Goal: Task Accomplishment & Management: Use online tool/utility

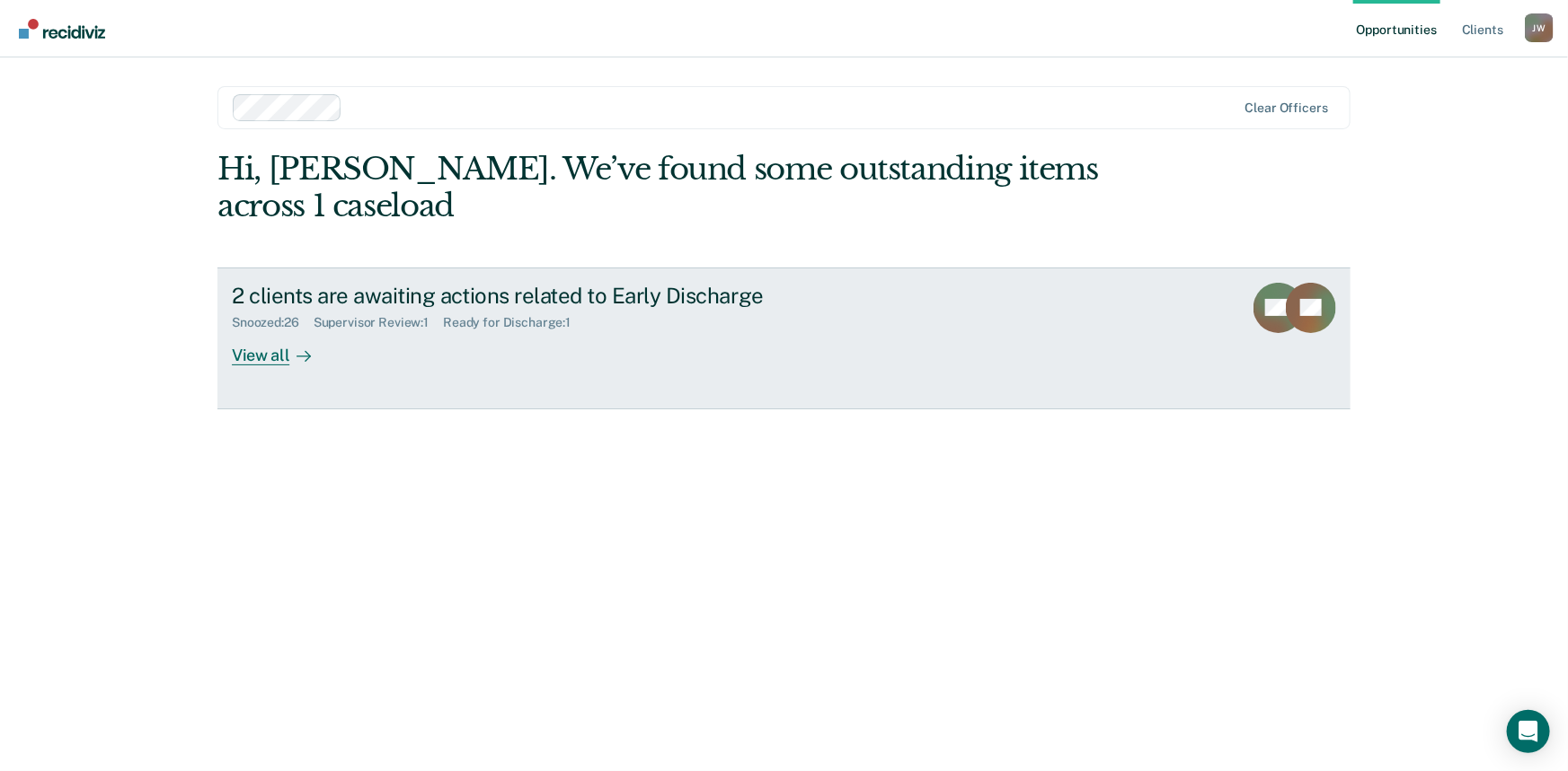
click at [254, 330] on div "View all" at bounding box center [282, 347] width 101 height 35
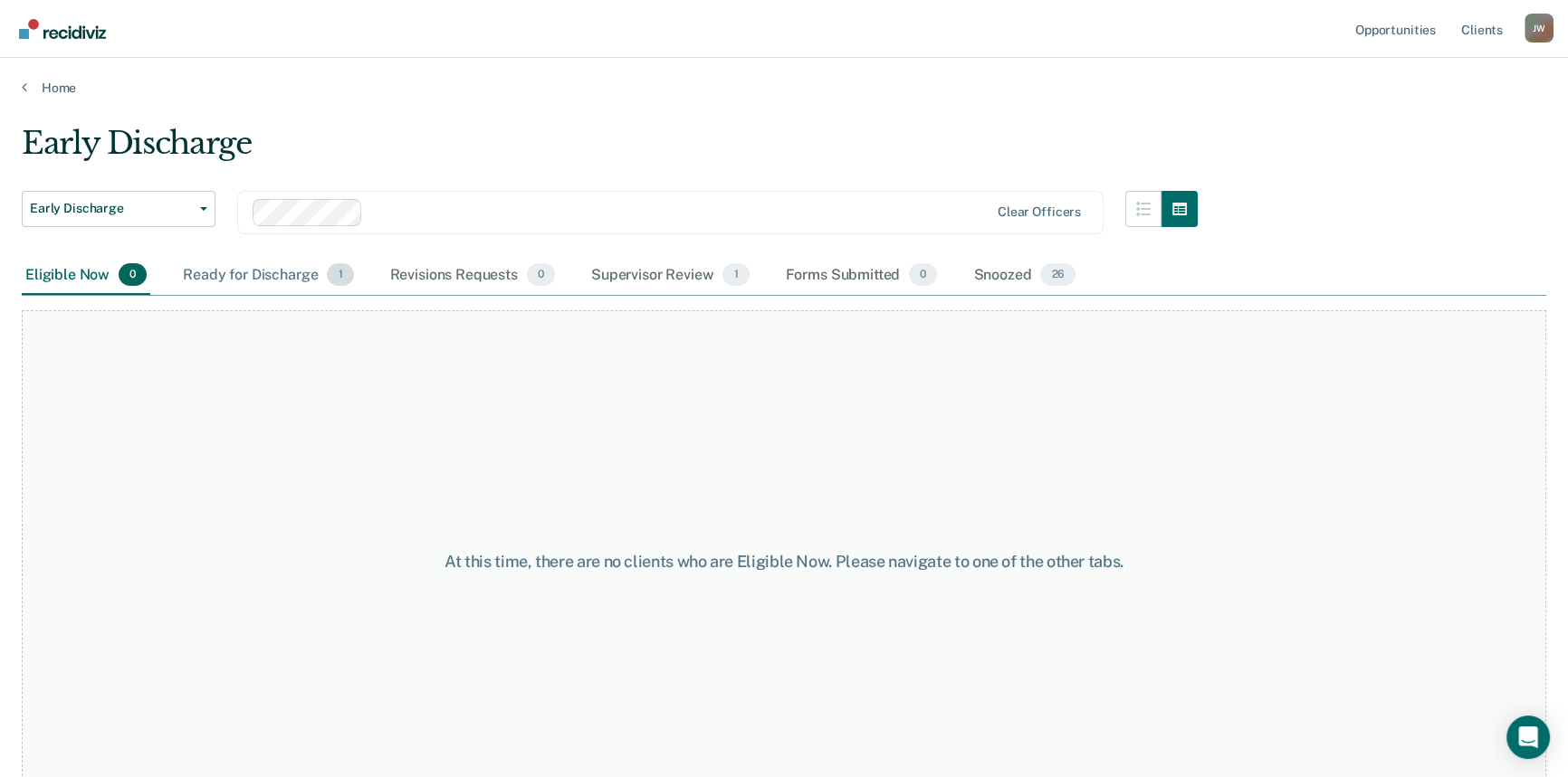
click at [282, 268] on div "Ready for Discharge 1" at bounding box center [267, 276] width 178 height 40
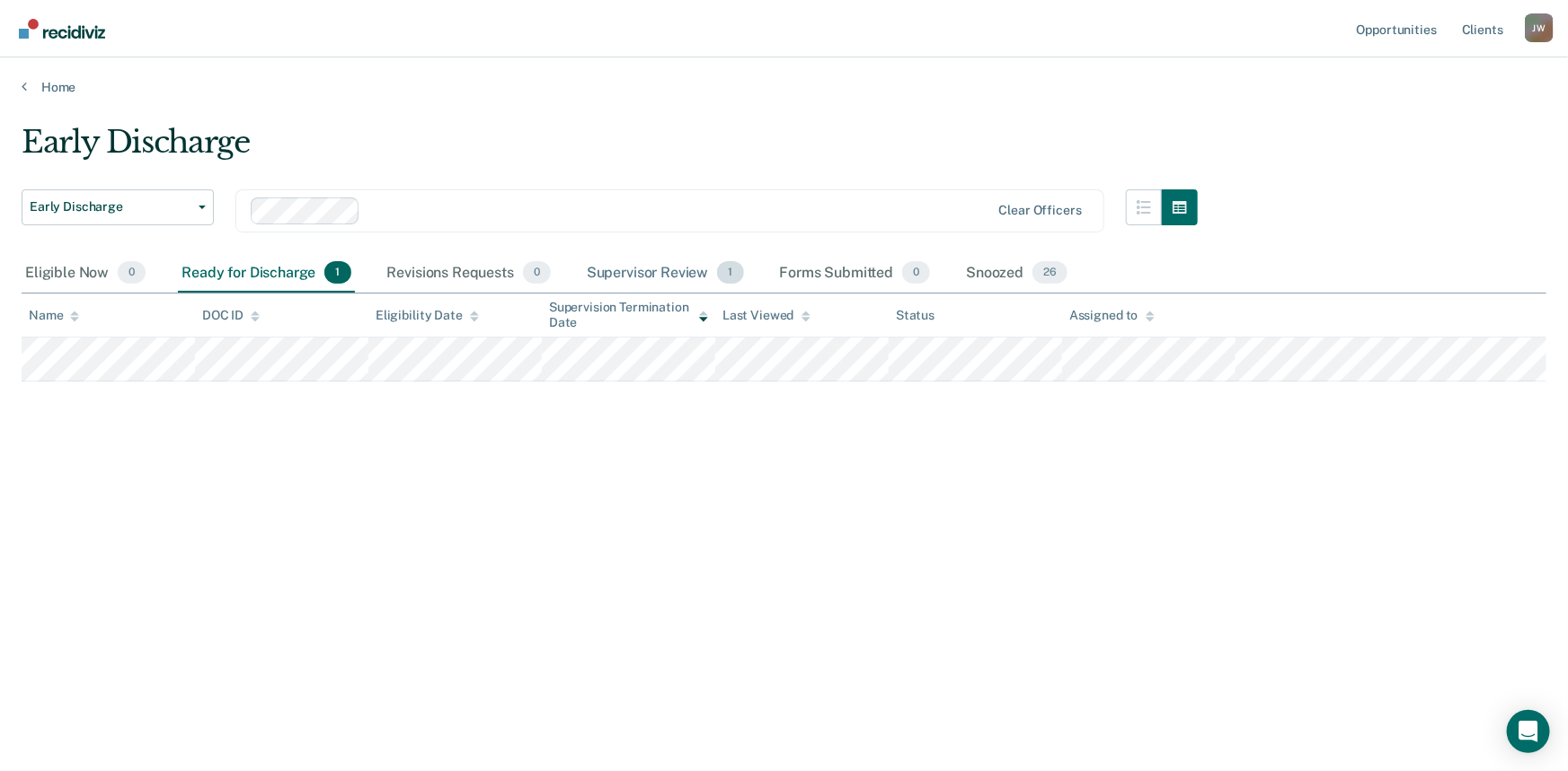
click at [642, 275] on div "Supervisor Review 1" at bounding box center [666, 274] width 164 height 40
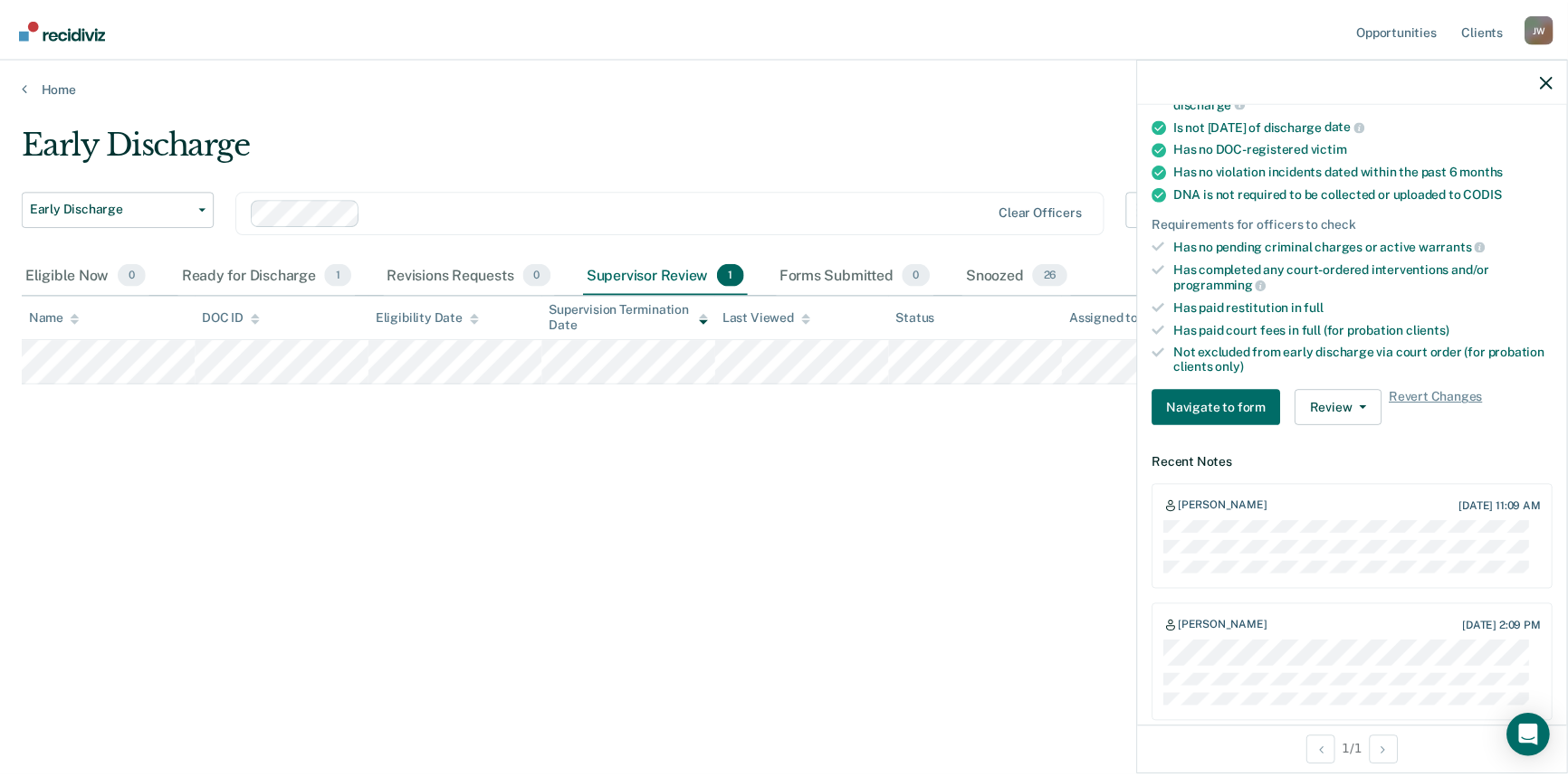
scroll to position [328, 0]
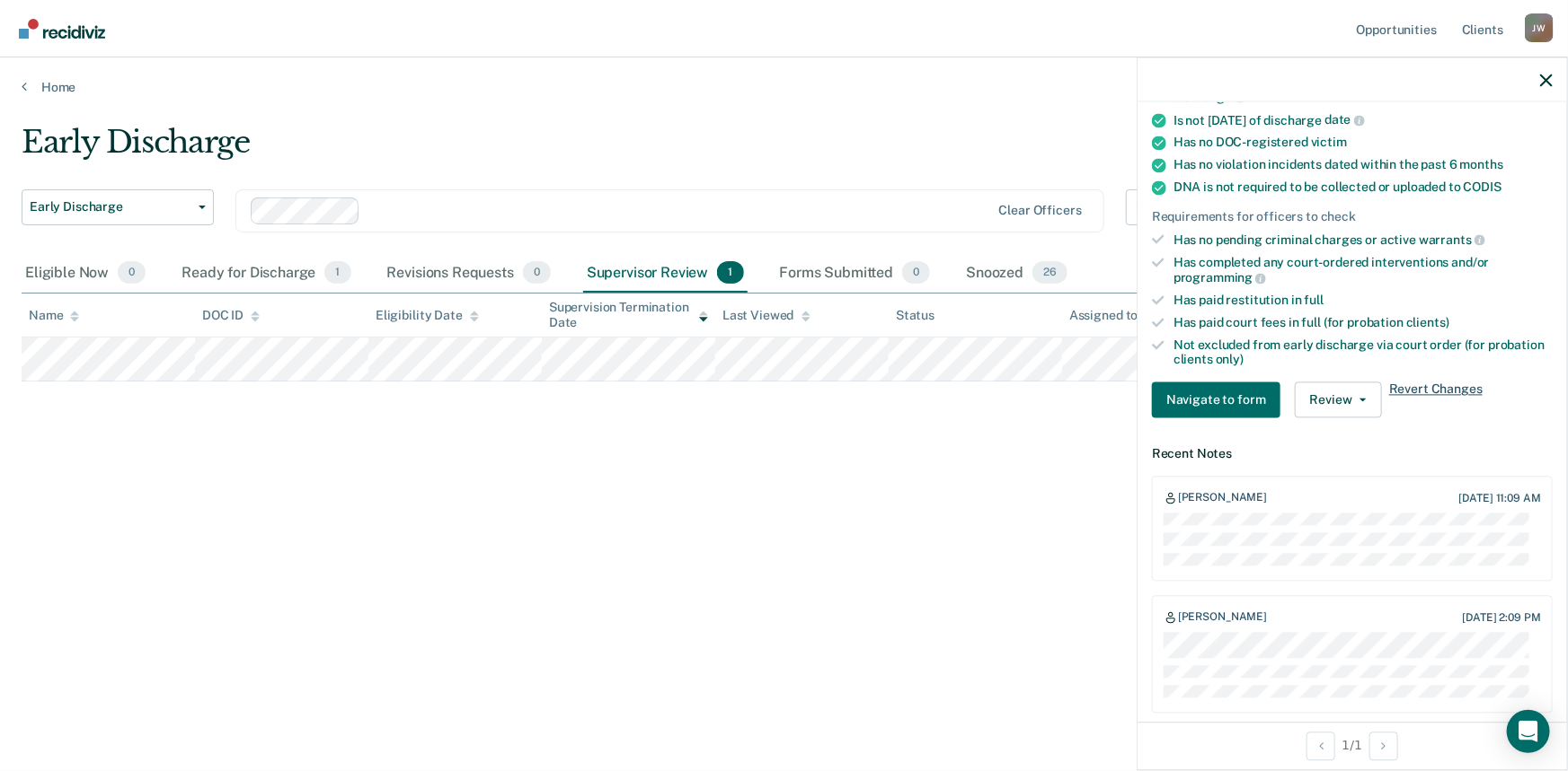
click at [1442, 390] on span "Revert Changes" at bounding box center [1435, 400] width 93 height 36
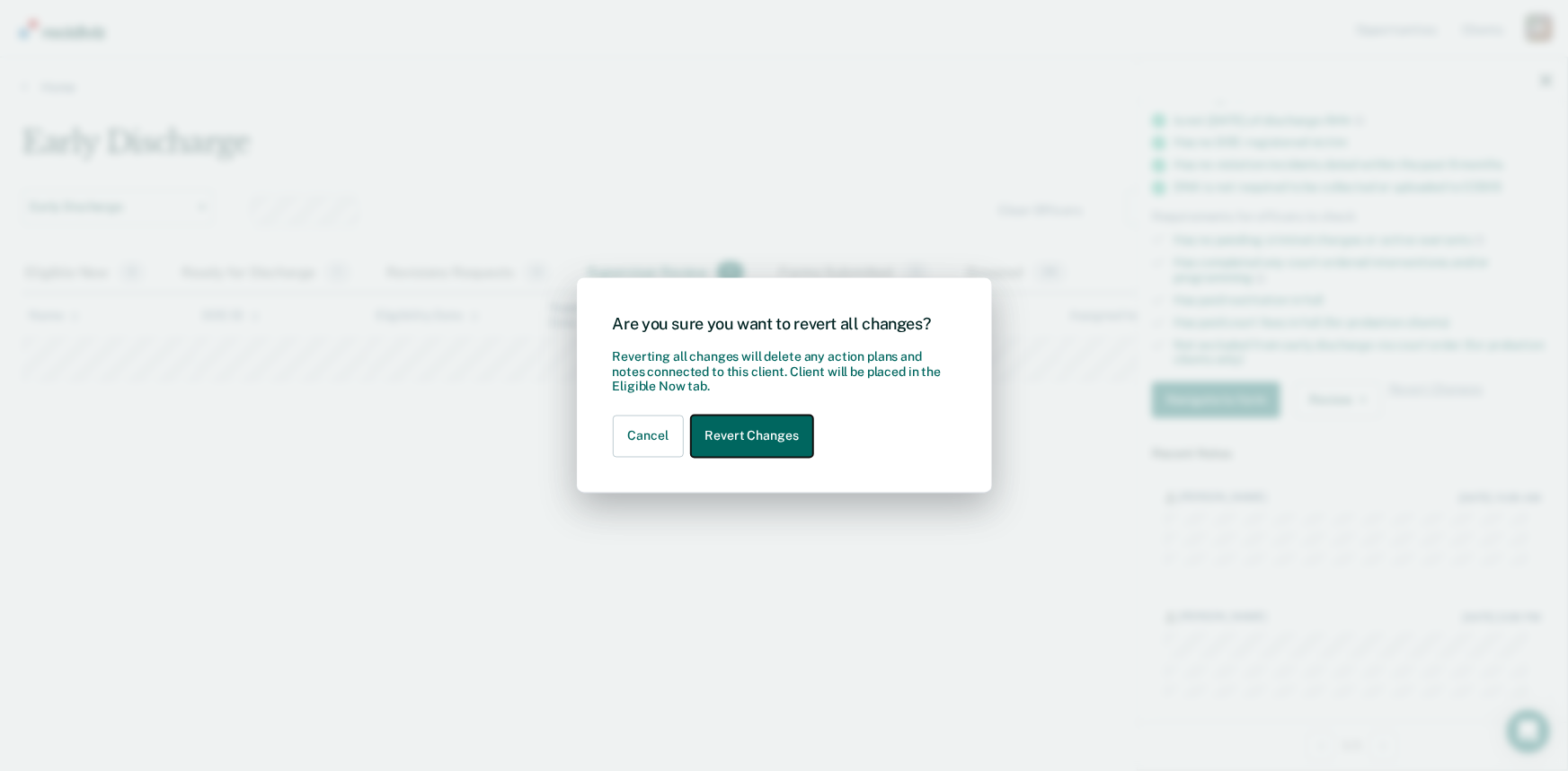
click at [754, 439] on button "Revert Changes" at bounding box center [751, 437] width 122 height 42
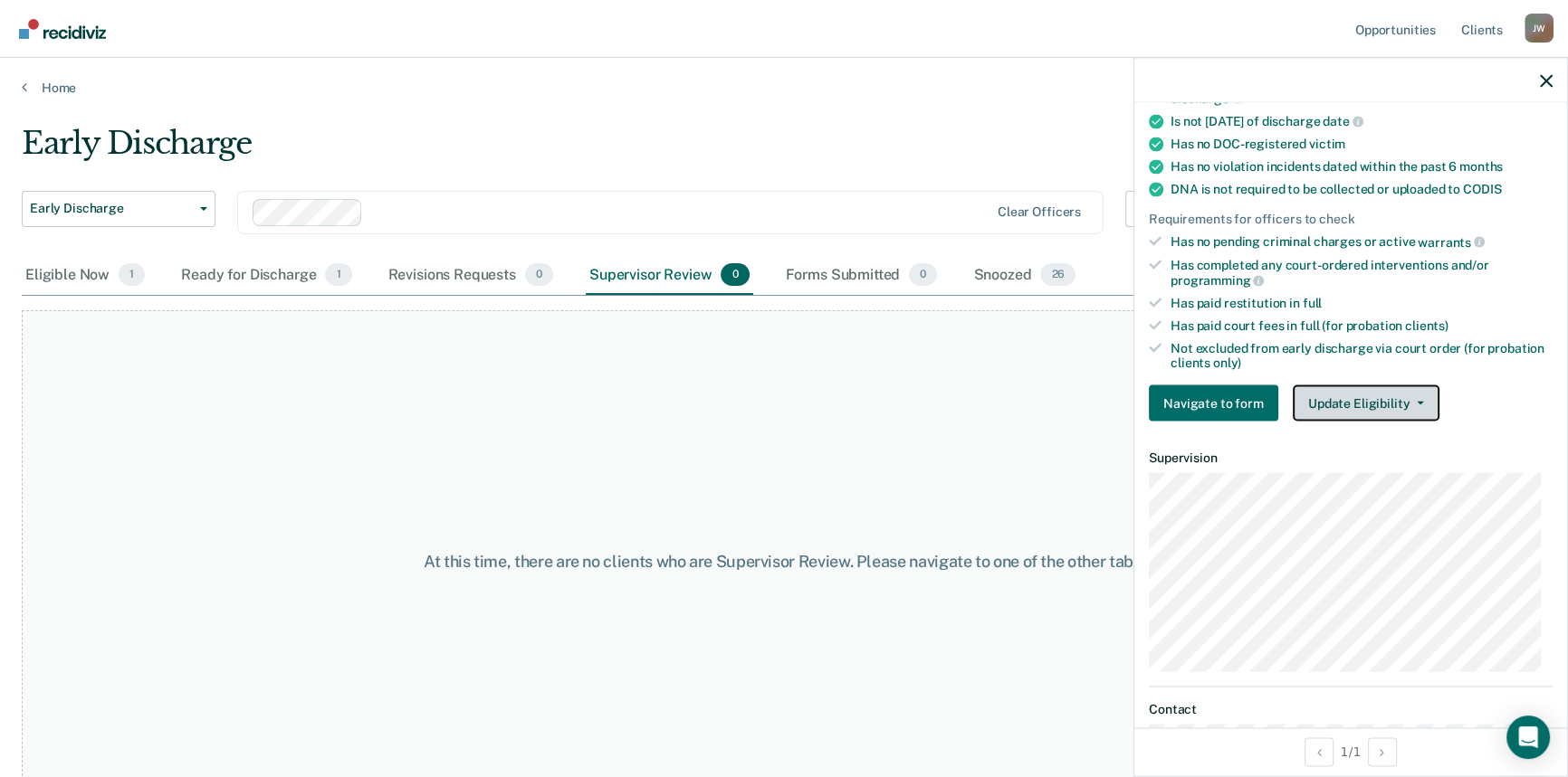
click at [1368, 405] on button "Update Eligibility" at bounding box center [1366, 403] width 147 height 36
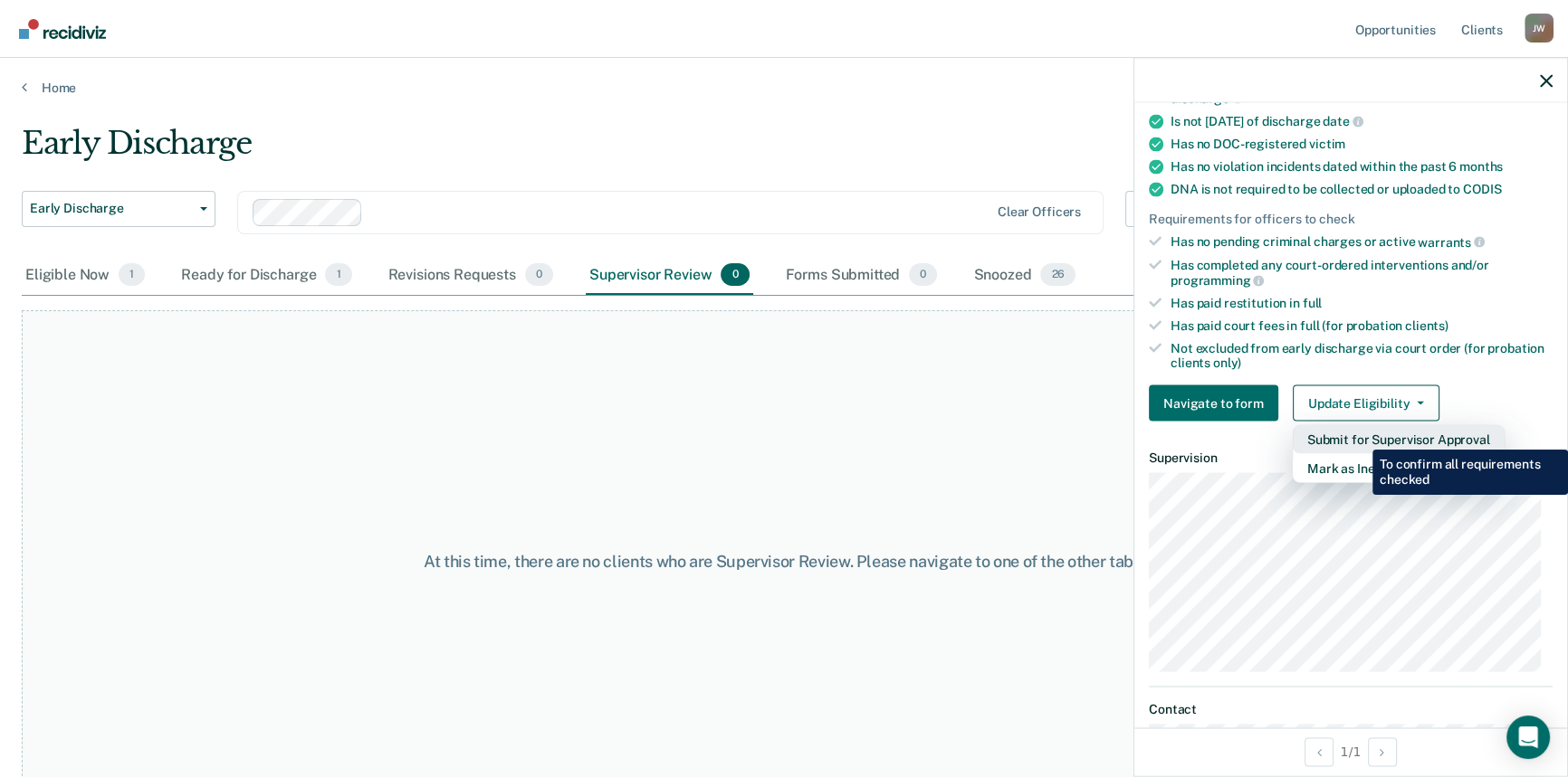
click at [1359, 437] on button "Submit for Supervisor Approval" at bounding box center [1399, 439] width 212 height 29
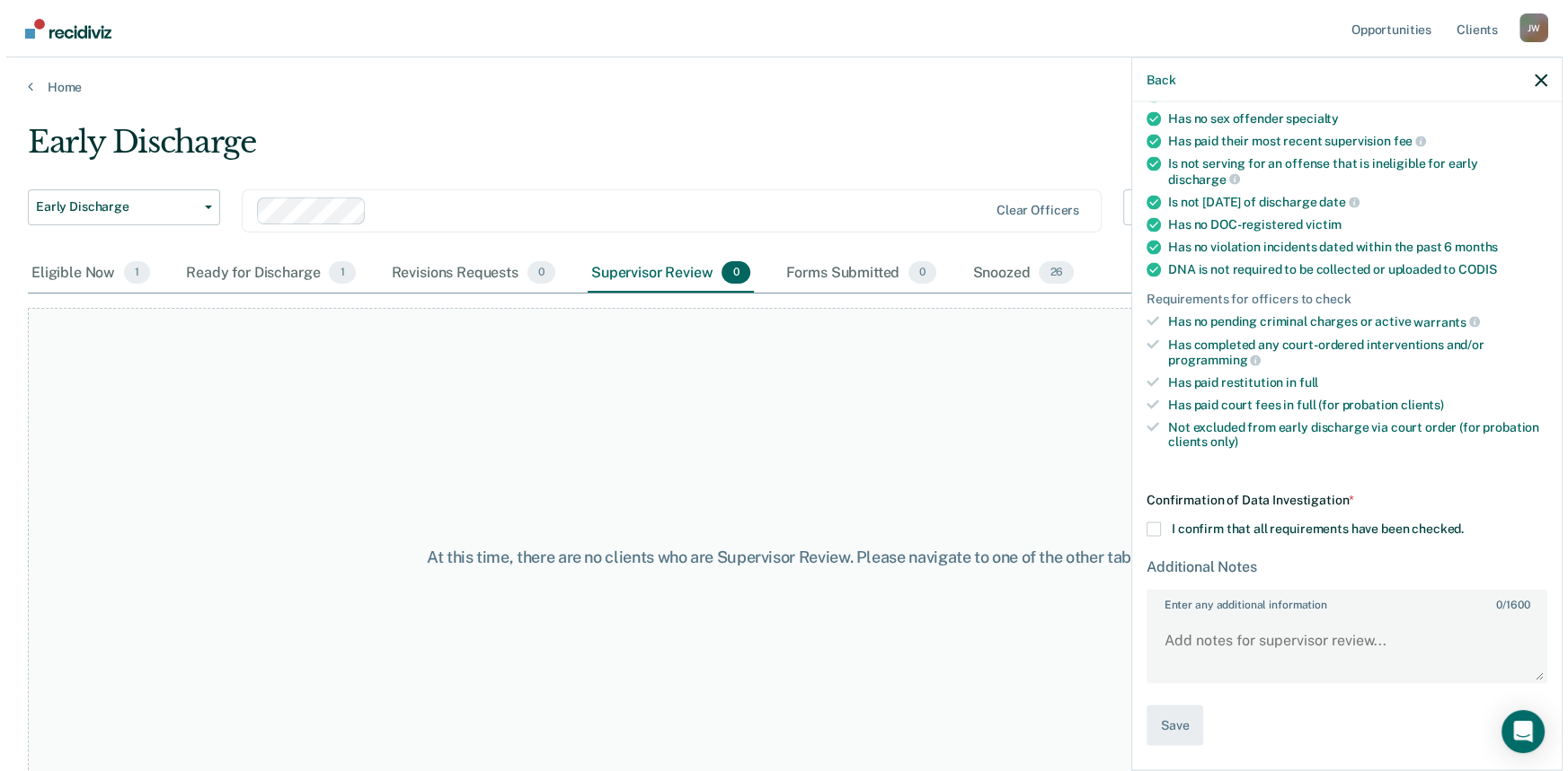
scroll to position [239, 0]
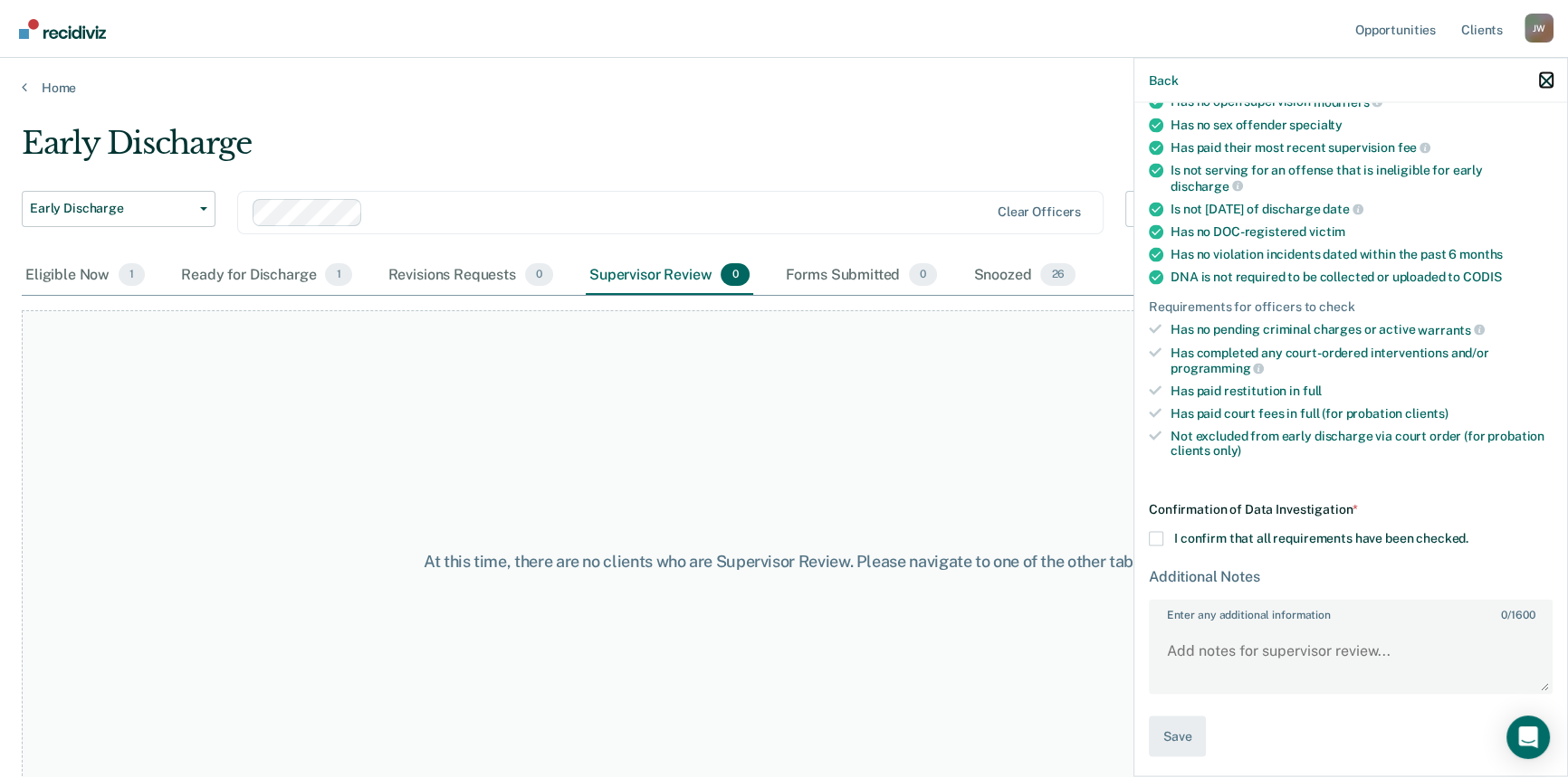
click at [1551, 86] on icon "button" at bounding box center [1546, 80] width 12 height 12
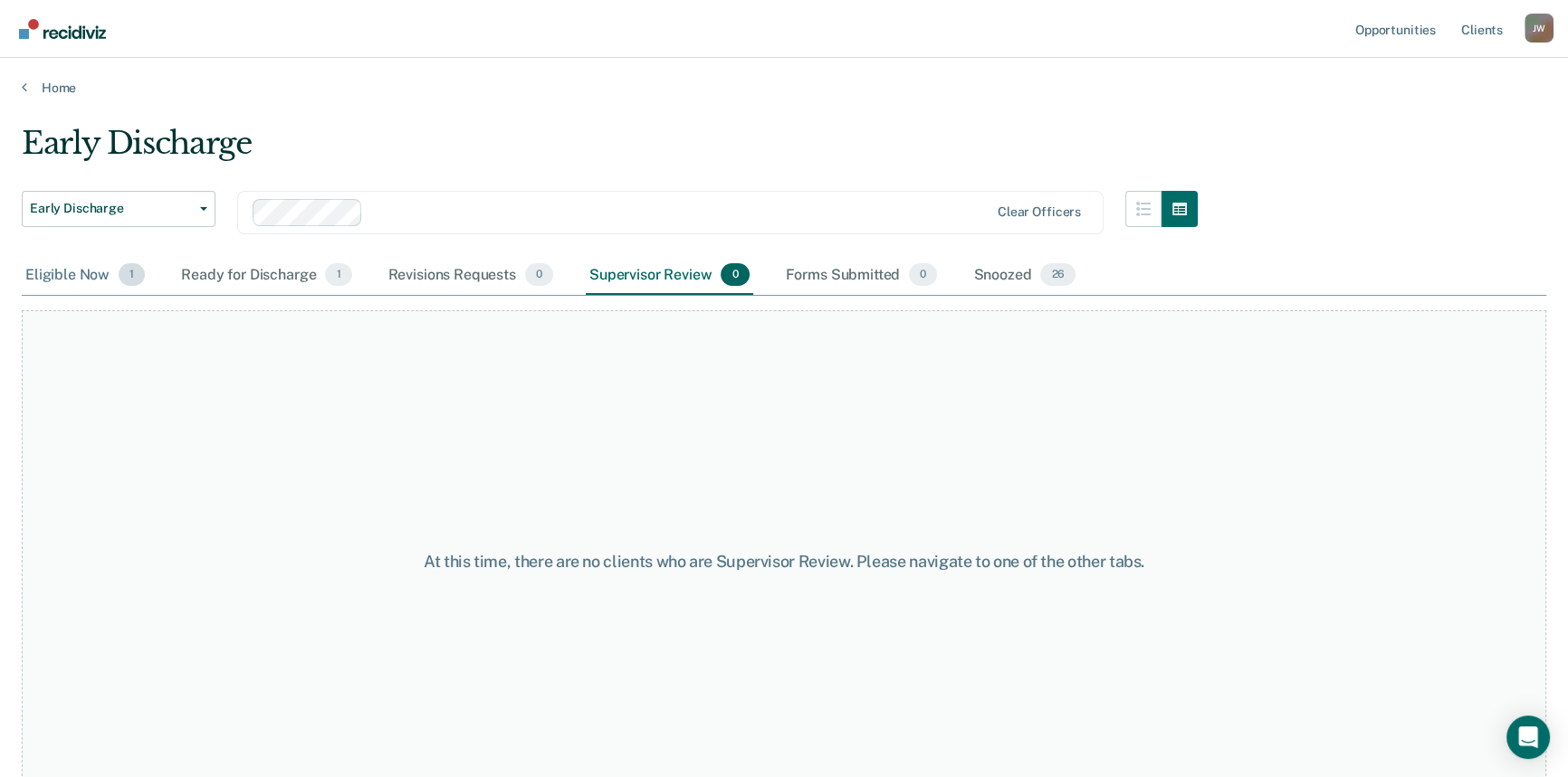
click at [83, 278] on div "Eligible Now 1" at bounding box center [85, 276] width 127 height 40
